Goal: Task Accomplishment & Management: Manage account settings

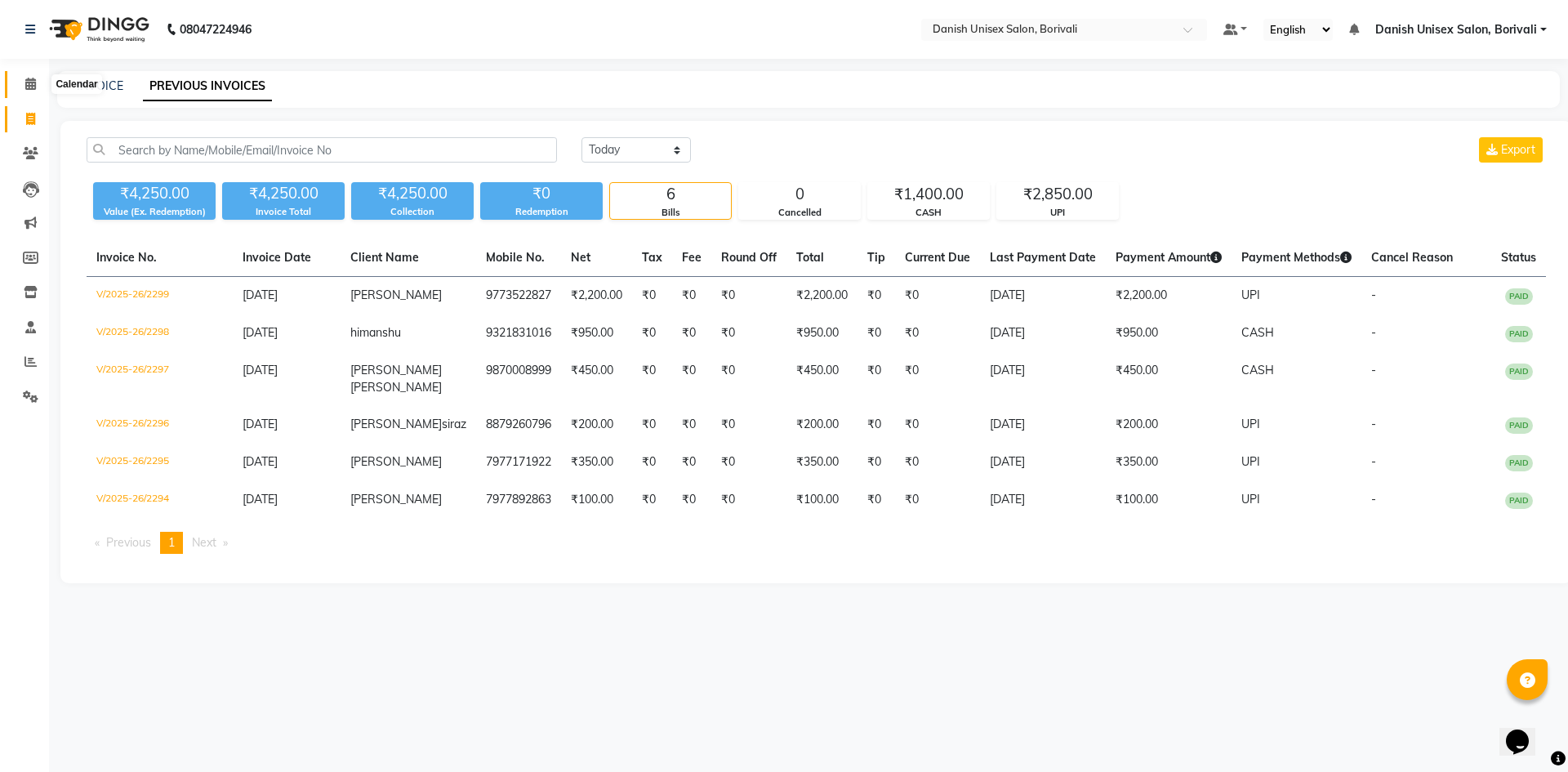
click at [28, 87] on icon at bounding box center [31, 84] width 10 height 12
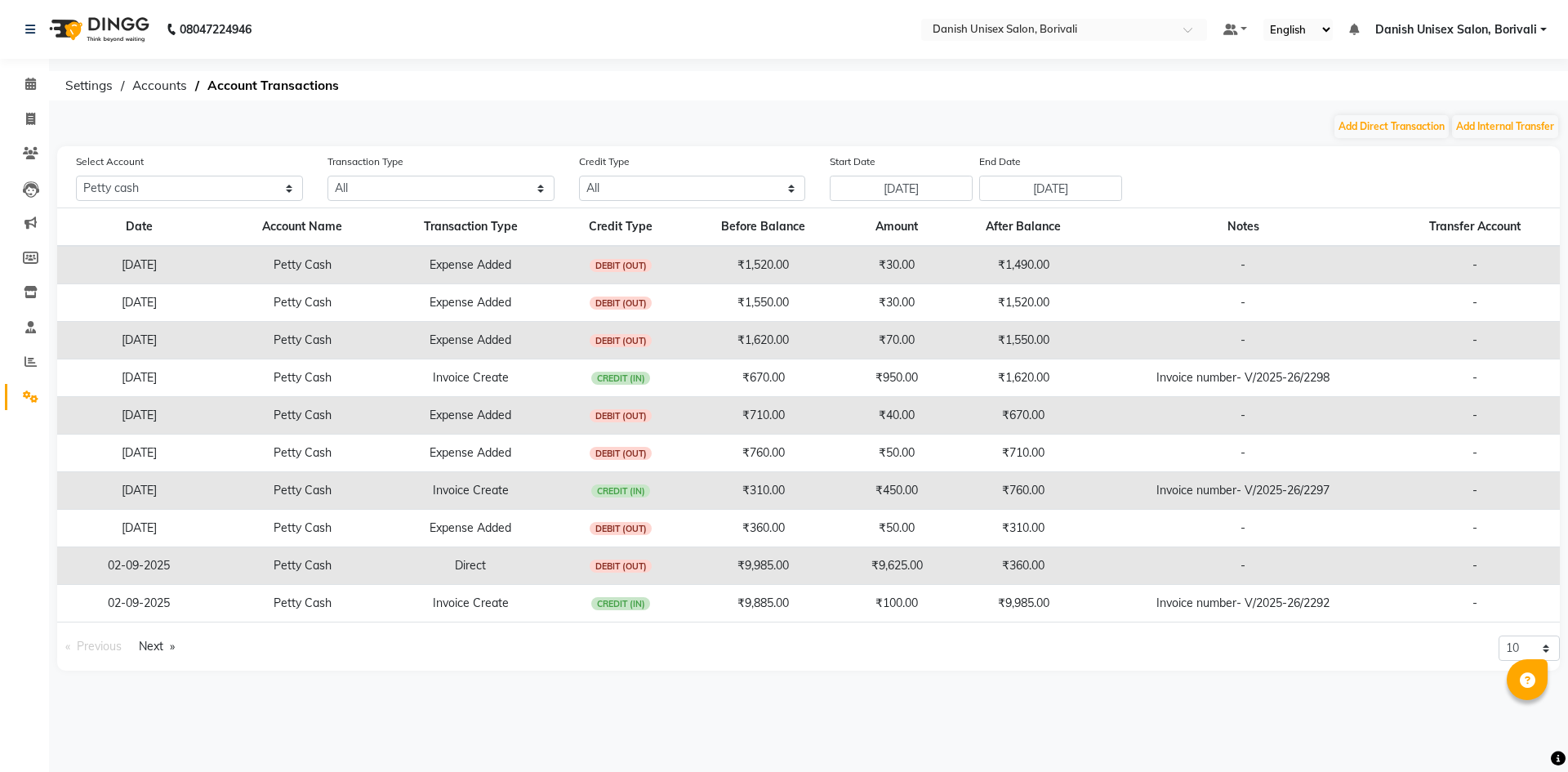
select select "6139"
